Goal: Task Accomplishment & Management: Use online tool/utility

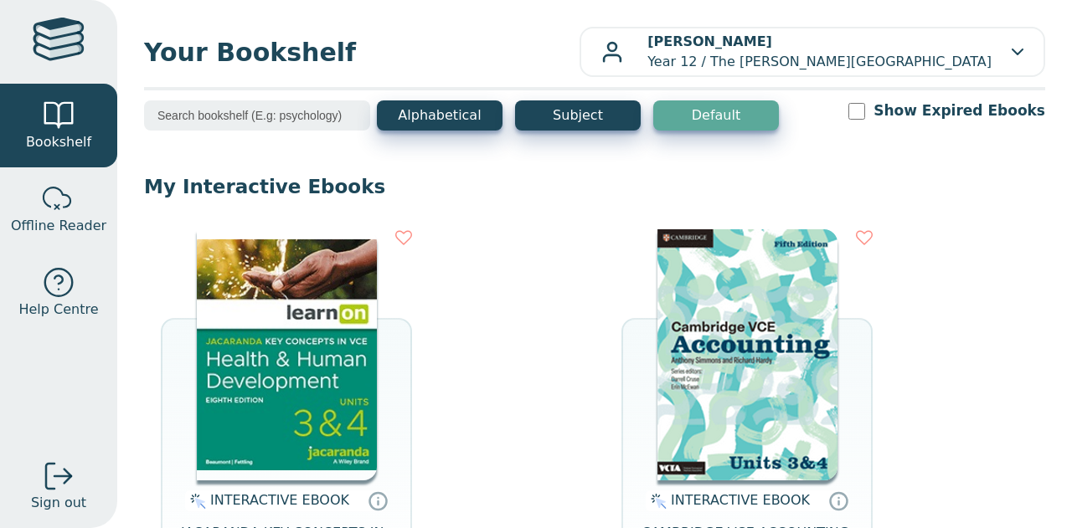
scroll to position [42, 0]
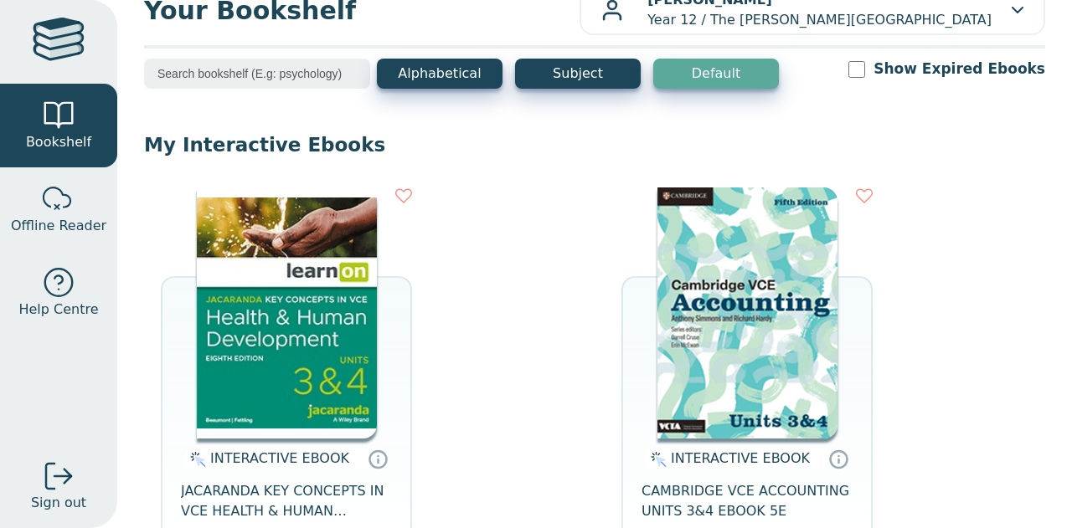
click at [299, 340] on img at bounding box center [287, 313] width 180 height 251
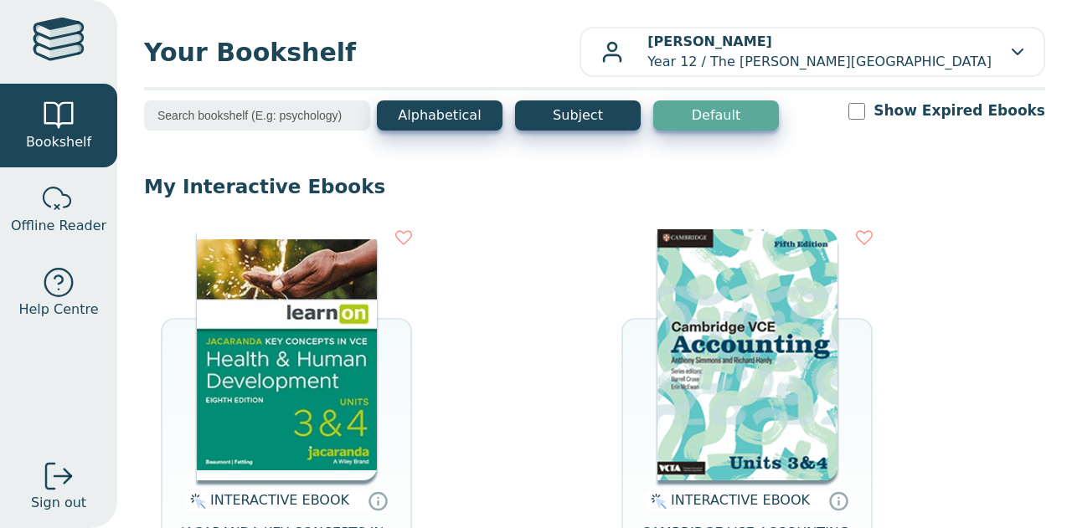
click at [318, 365] on img at bounding box center [287, 354] width 180 height 251
